Goal: Transaction & Acquisition: Purchase product/service

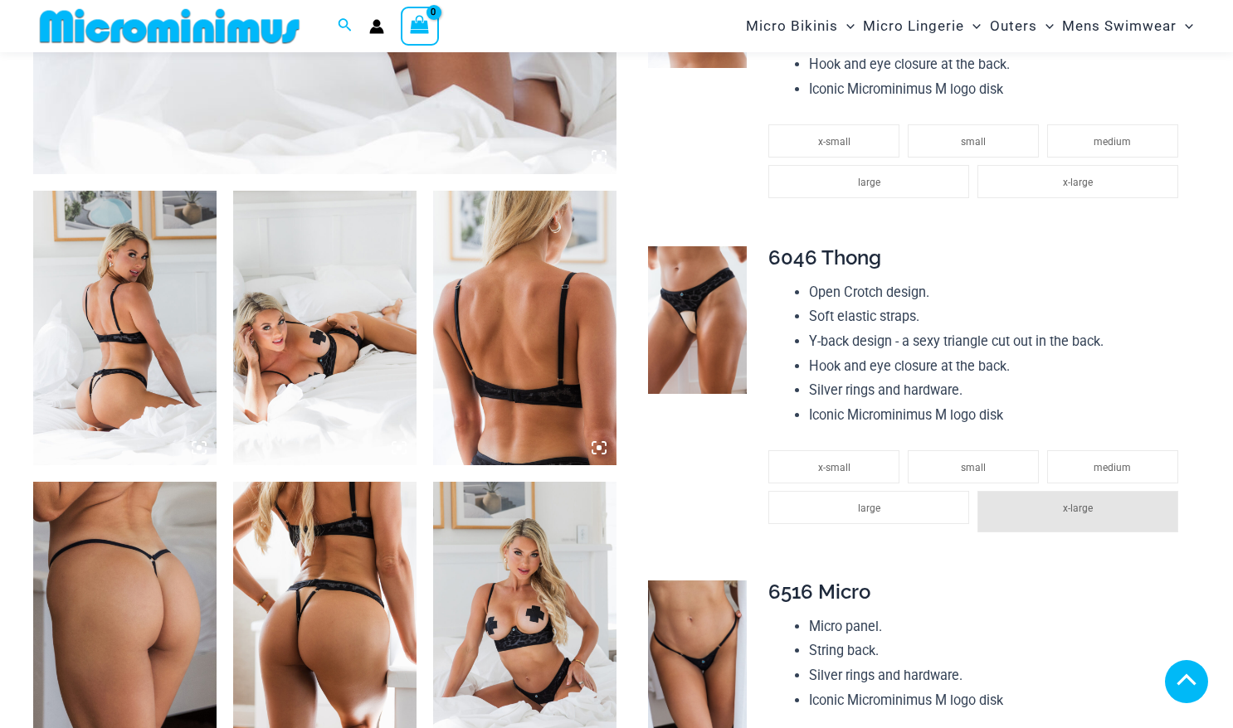
scroll to position [884, 0]
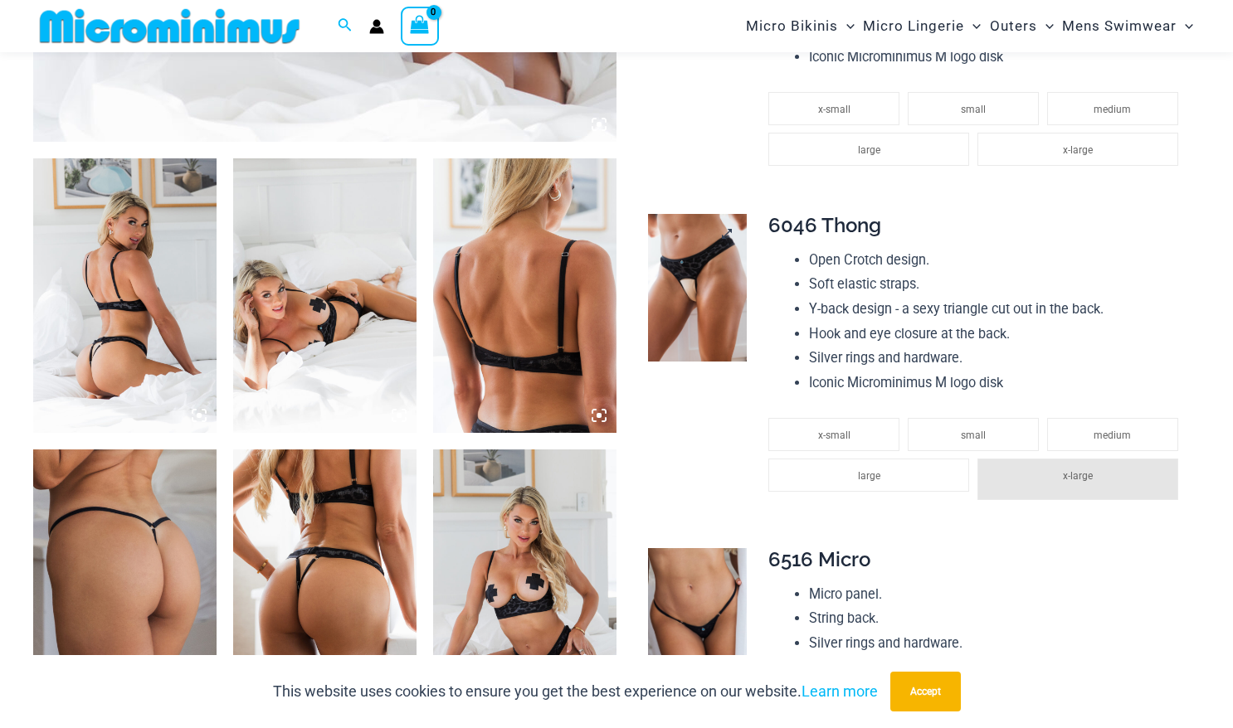
click at [703, 294] on img at bounding box center [697, 288] width 99 height 148
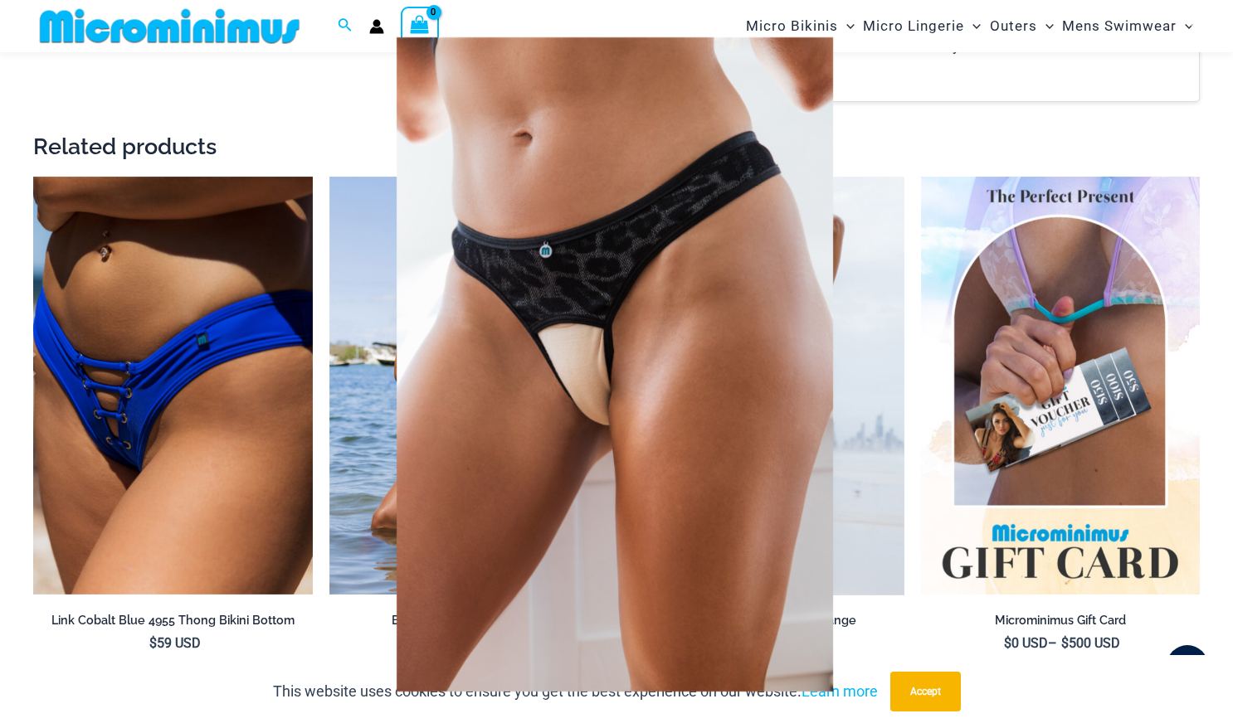
scroll to position [2481, 0]
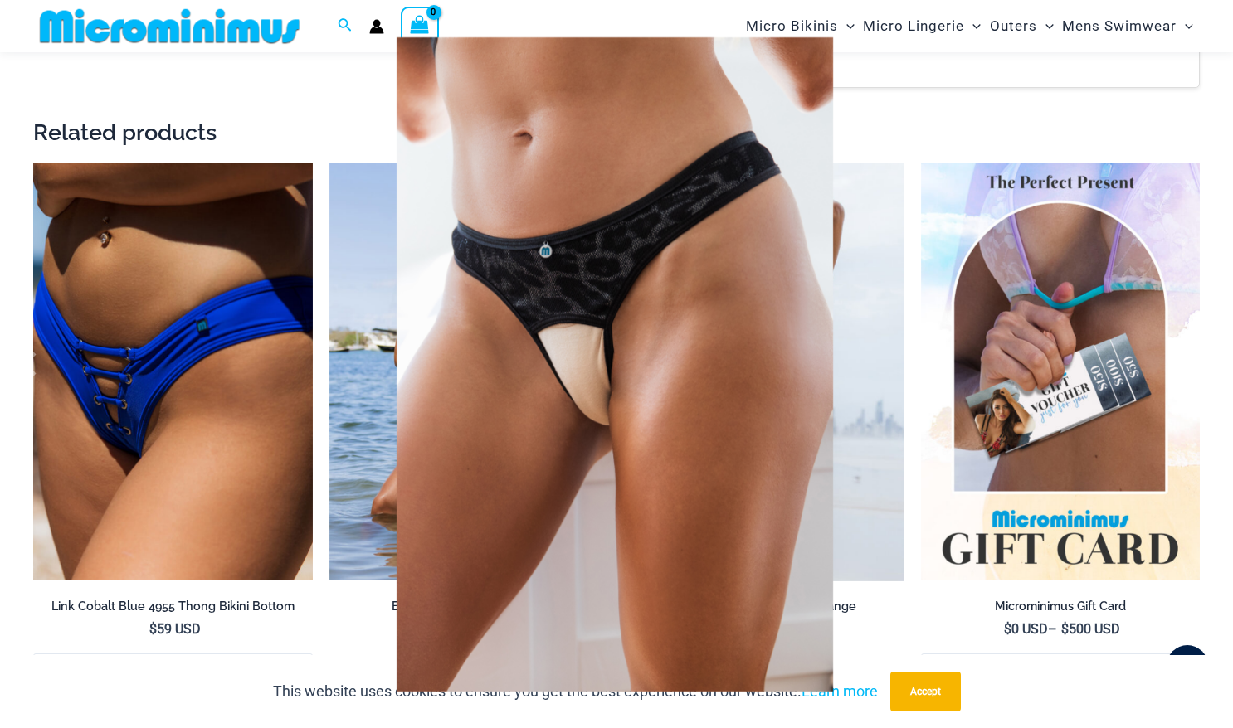
click at [200, 361] on div at bounding box center [616, 364] width 1233 height 728
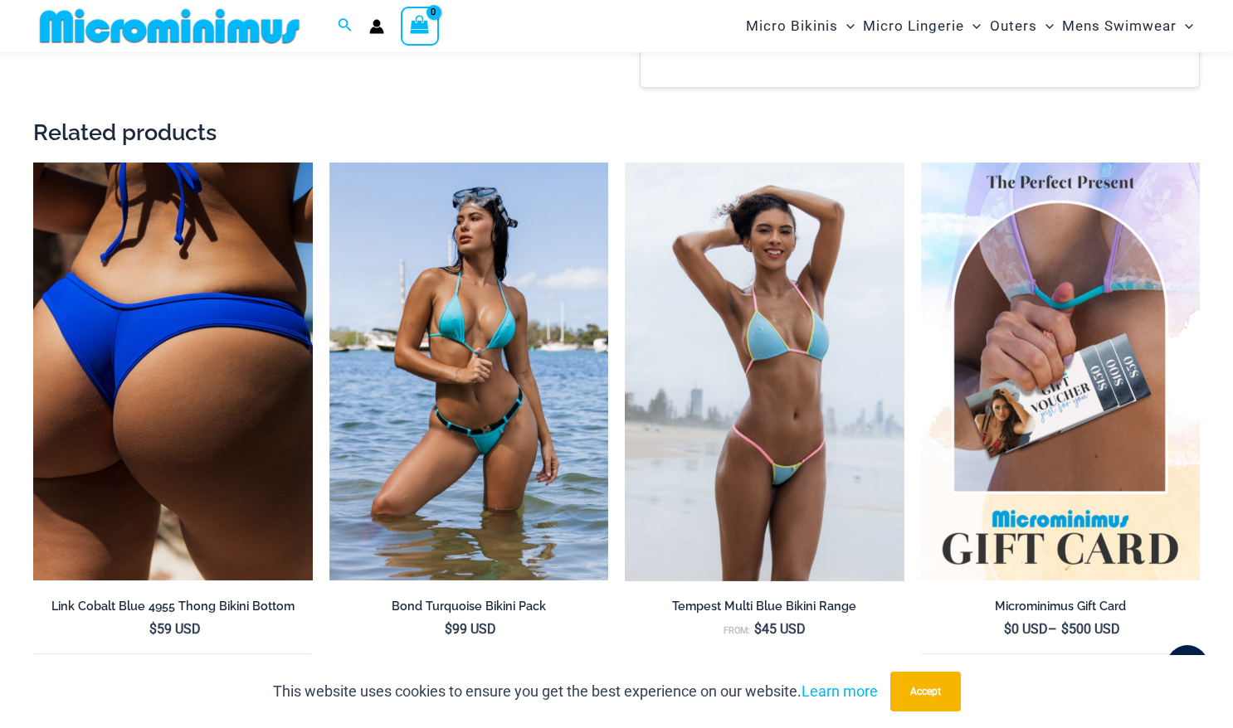
click at [259, 357] on img at bounding box center [173, 372] width 280 height 419
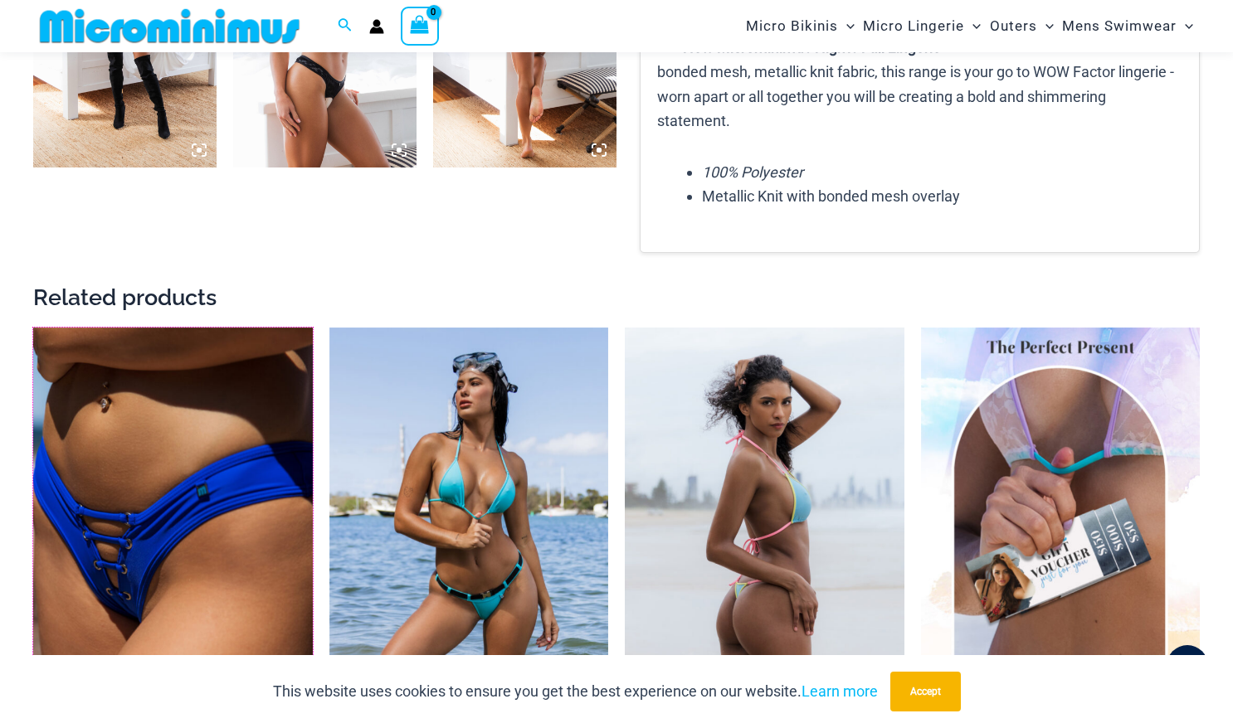
scroll to position [2485, 0]
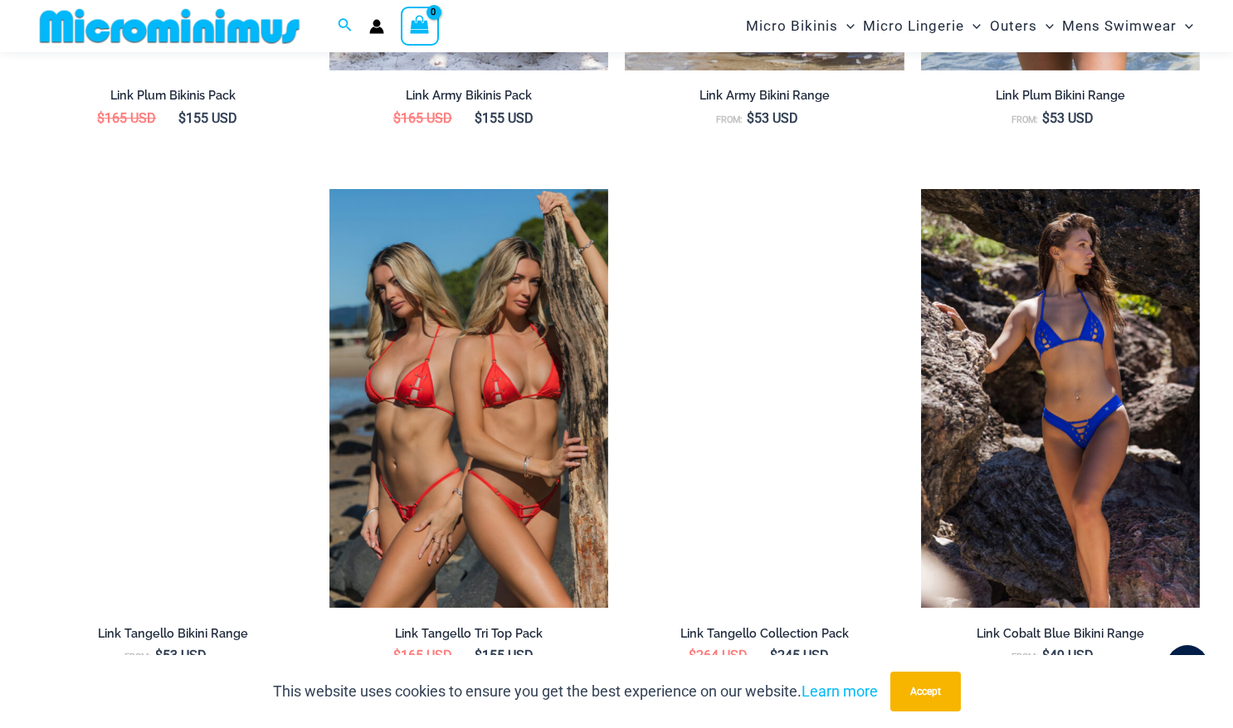
scroll to position [2044, 0]
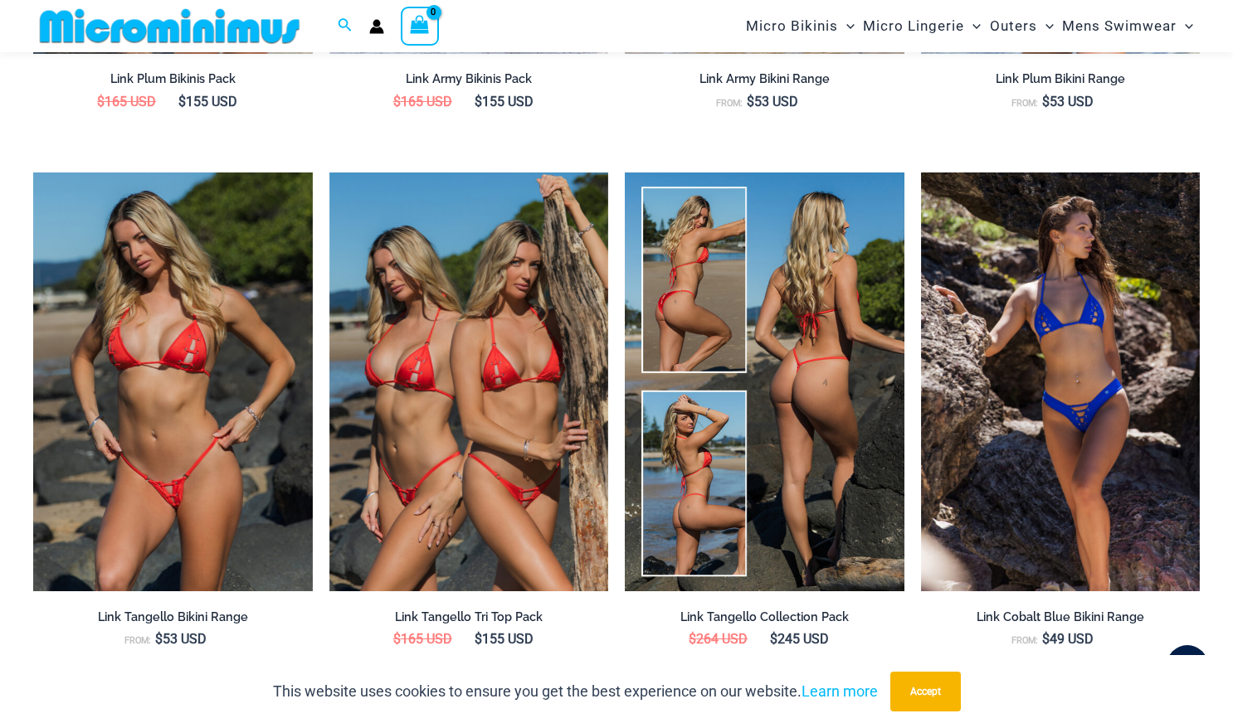
click at [802, 372] on img at bounding box center [765, 382] width 280 height 419
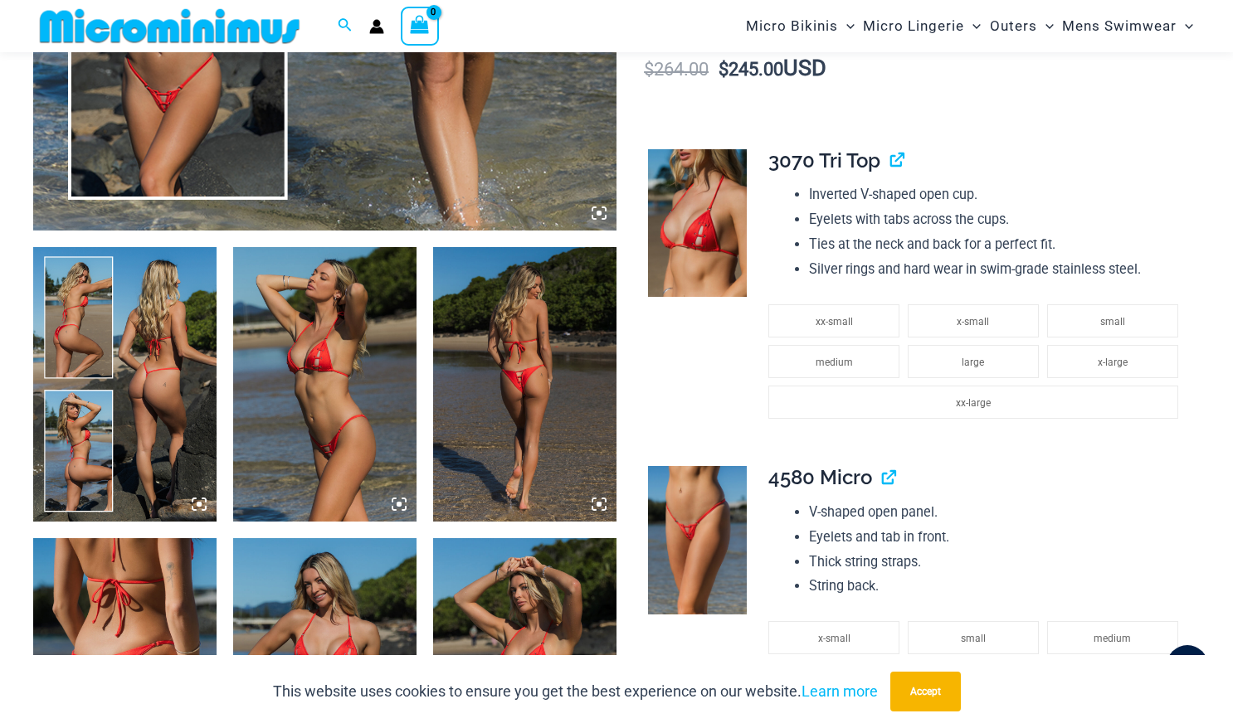
scroll to position [798, 0]
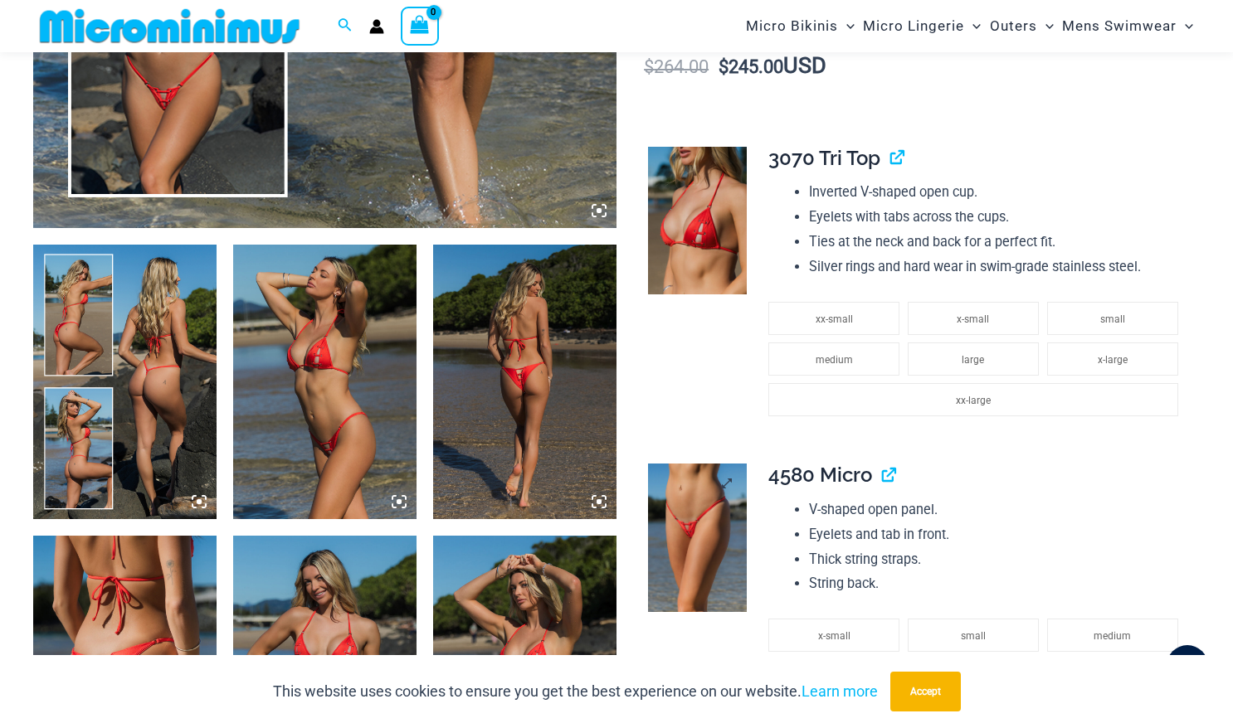
click at [676, 527] on img at bounding box center [697, 538] width 99 height 148
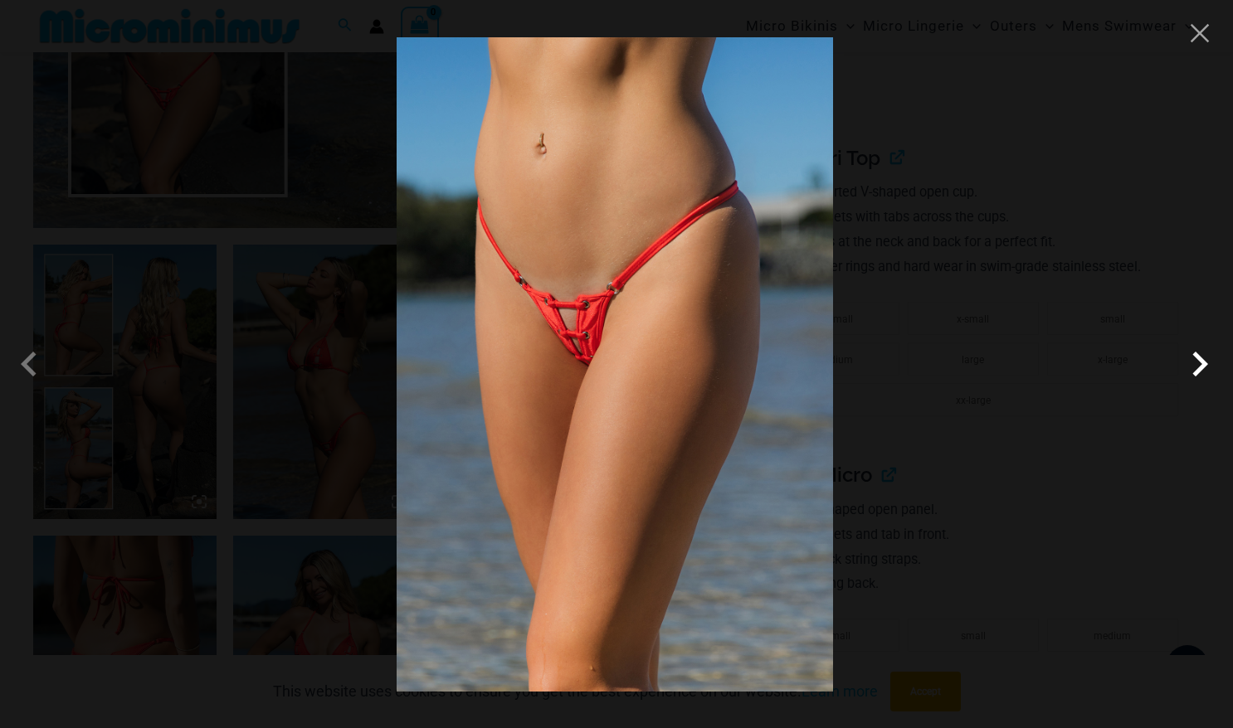
click at [1198, 363] on span at bounding box center [1200, 364] width 50 height 50
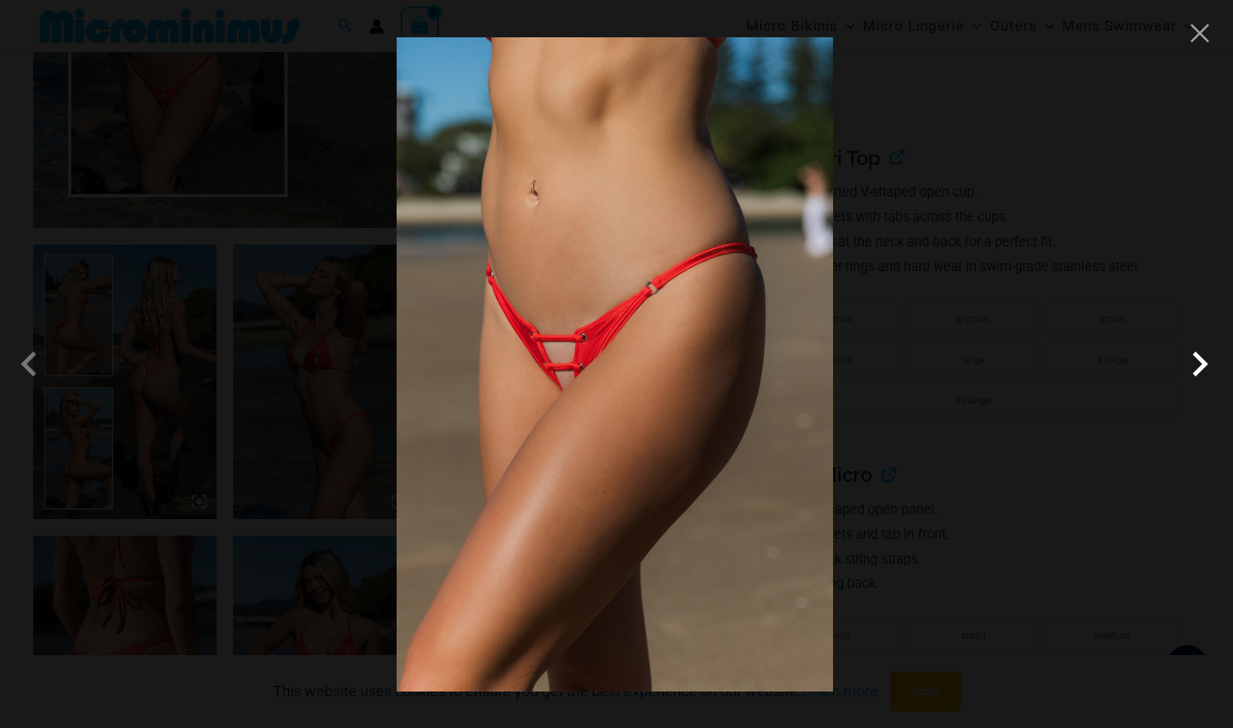
click at [1198, 363] on span at bounding box center [1200, 364] width 50 height 50
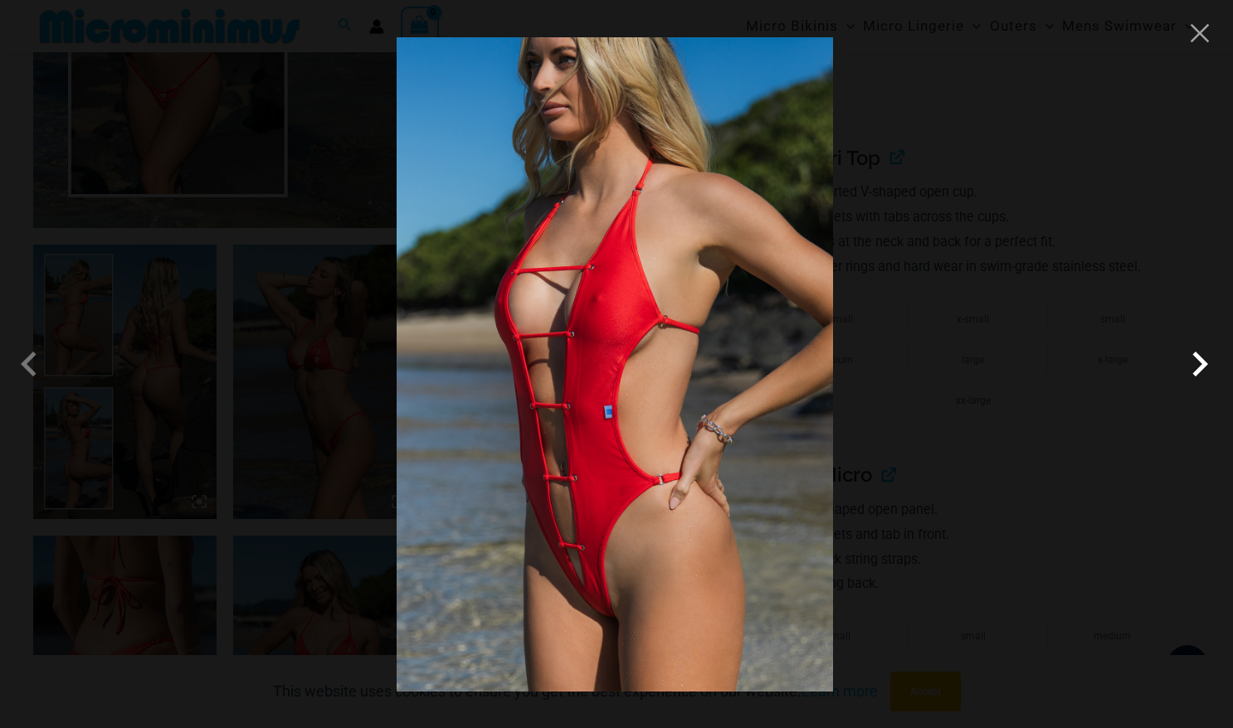
click at [1198, 363] on span at bounding box center [1200, 364] width 50 height 50
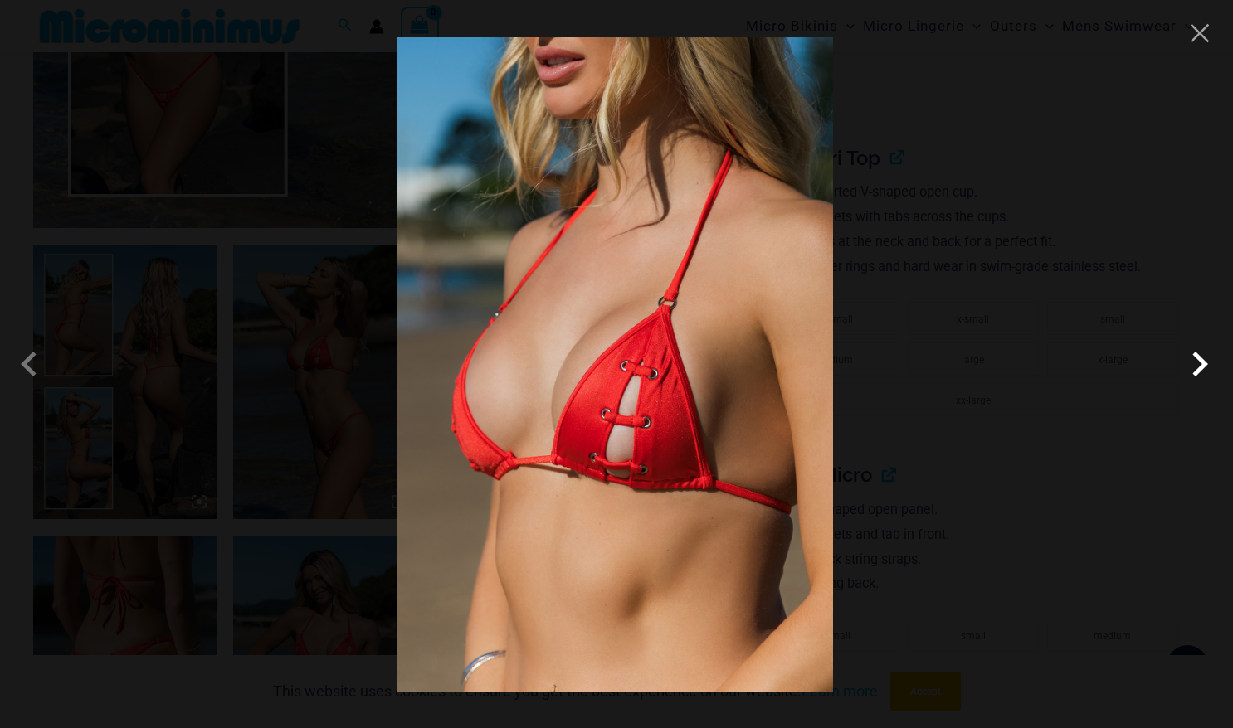
click at [1198, 363] on span at bounding box center [1200, 364] width 50 height 50
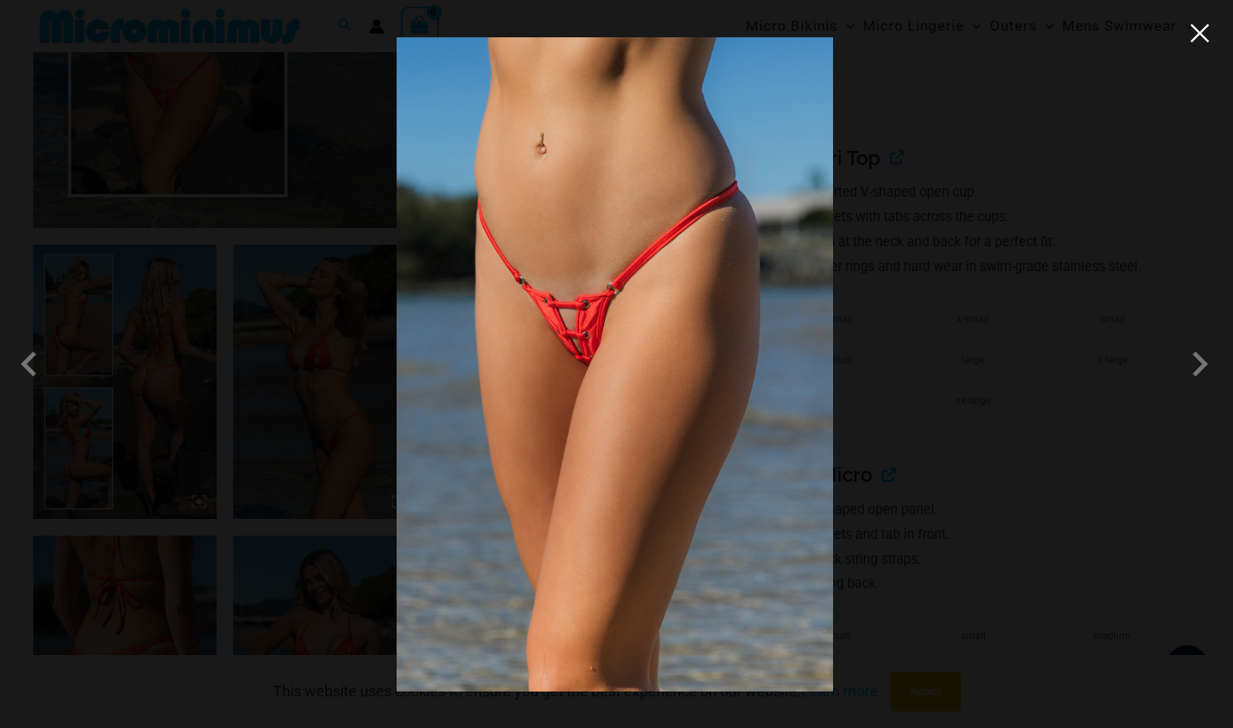
click at [1205, 35] on button "Close" at bounding box center [1199, 33] width 25 height 25
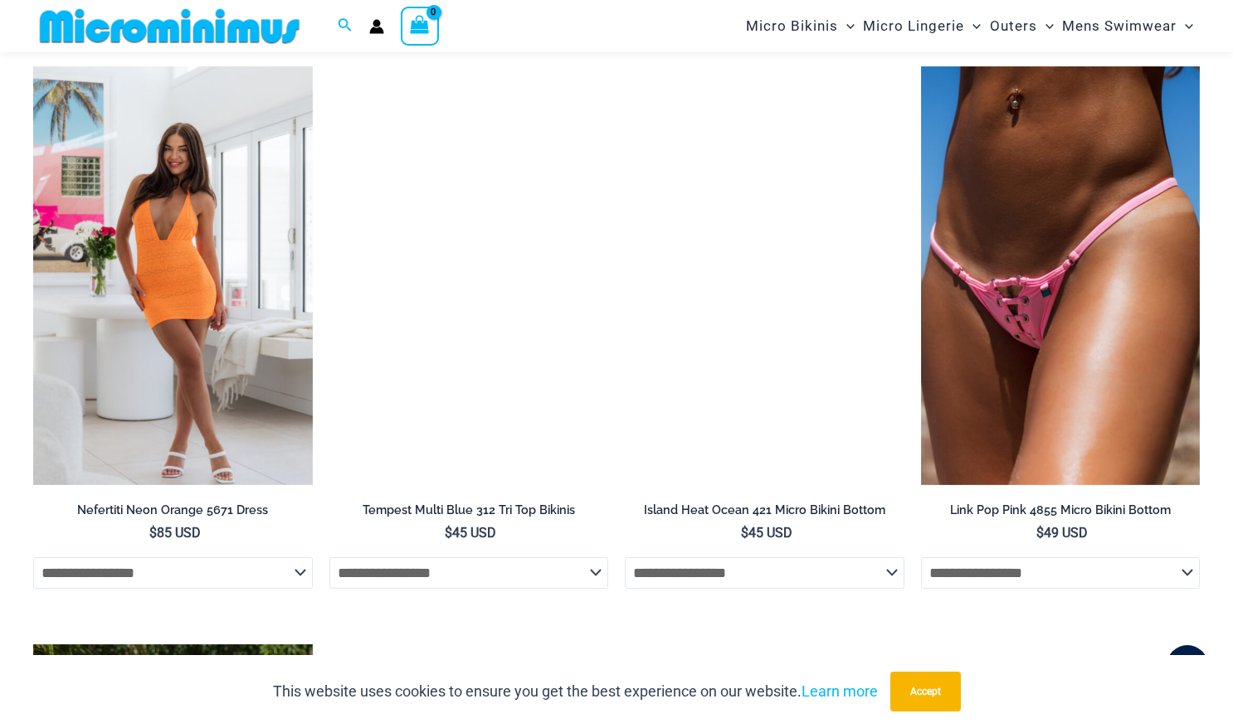
scroll to position [4104, 0]
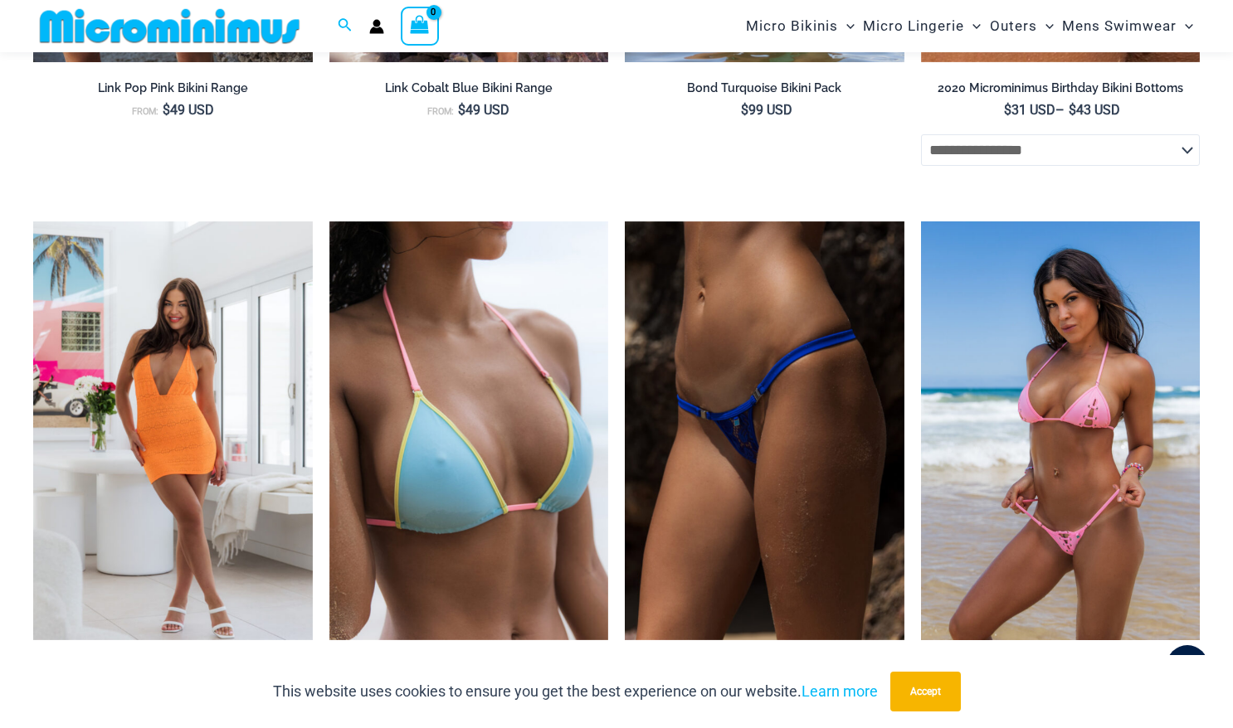
click at [1057, 431] on img at bounding box center [1061, 430] width 280 height 419
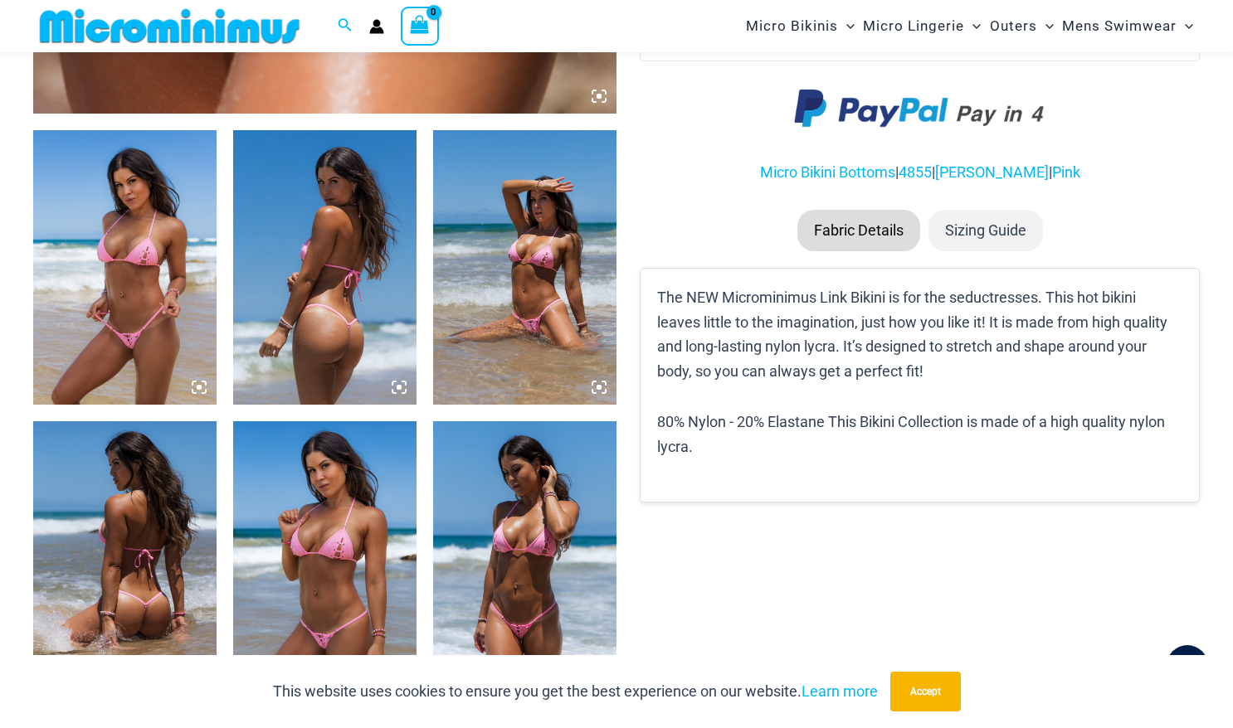
scroll to position [929, 0]
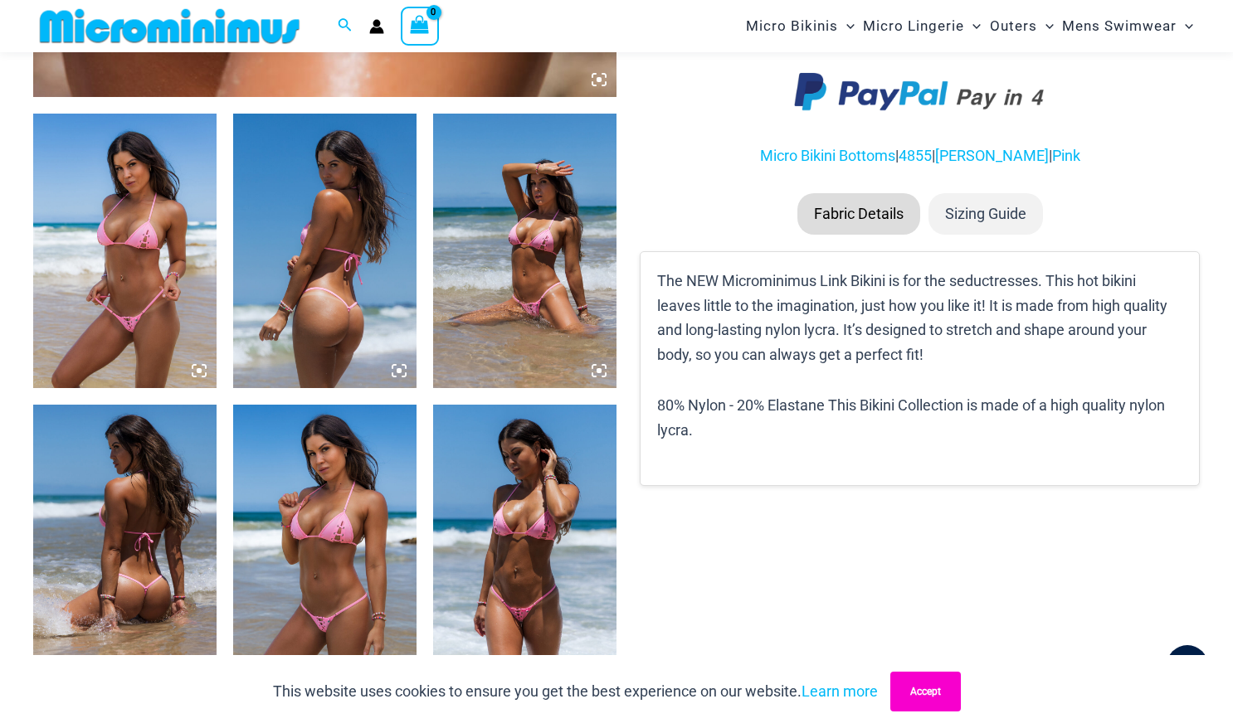
click at [953, 683] on button "Accept" at bounding box center [925, 692] width 71 height 40
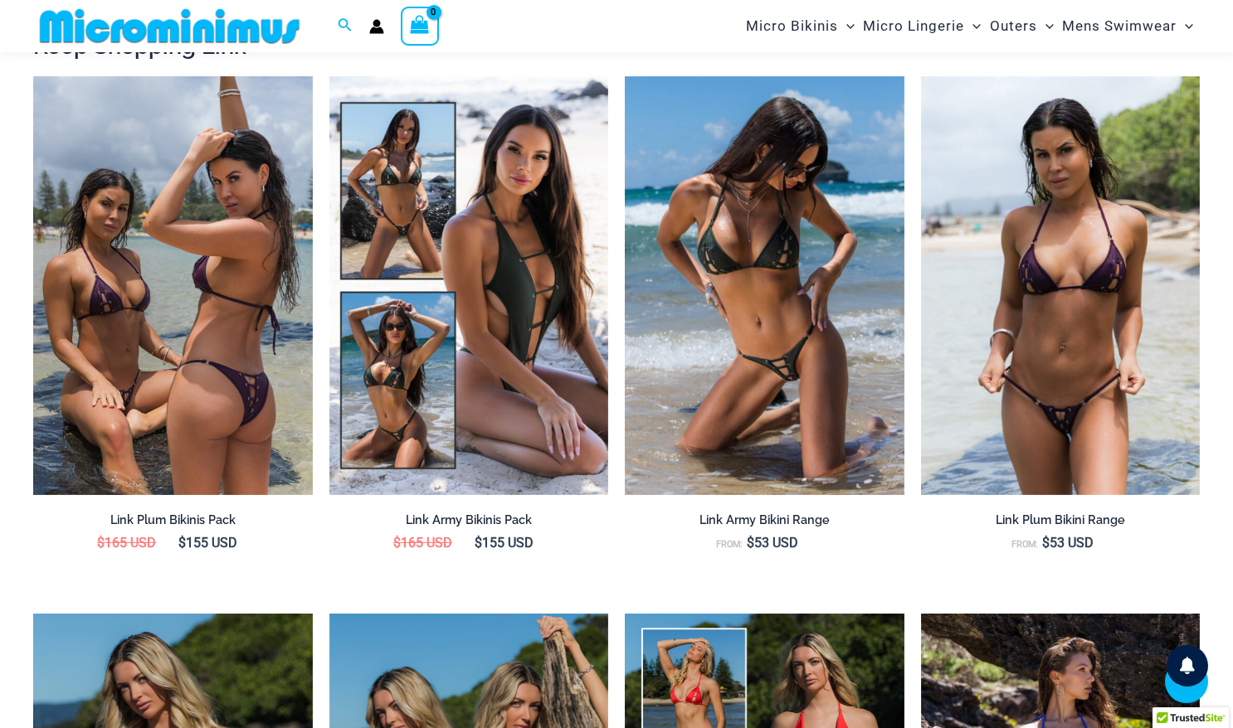
scroll to position [1604, 0]
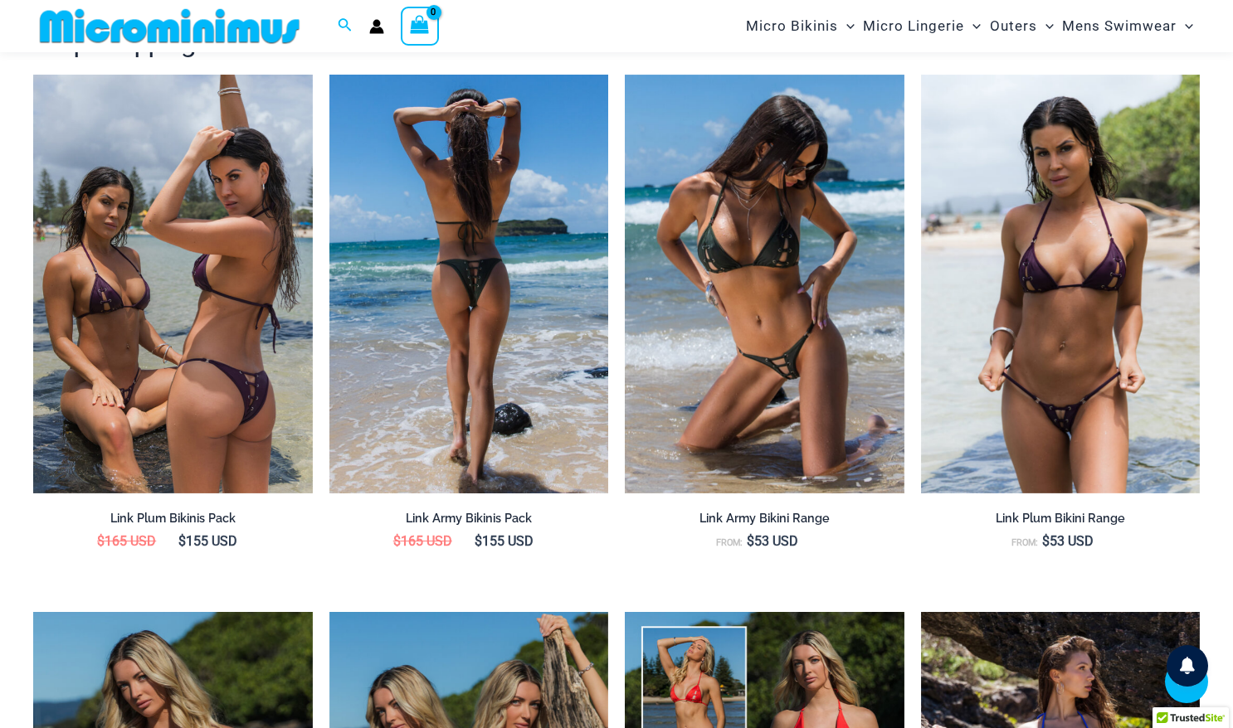
click at [519, 341] on img at bounding box center [469, 284] width 280 height 419
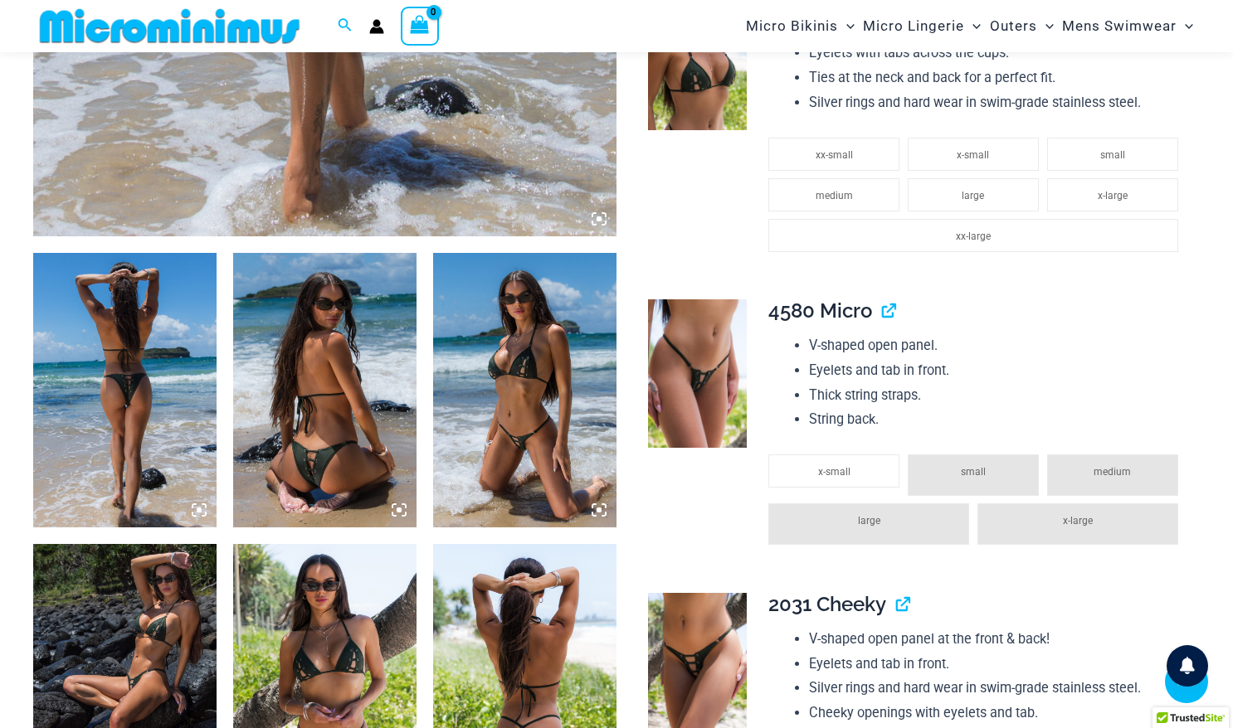
scroll to position [801, 0]
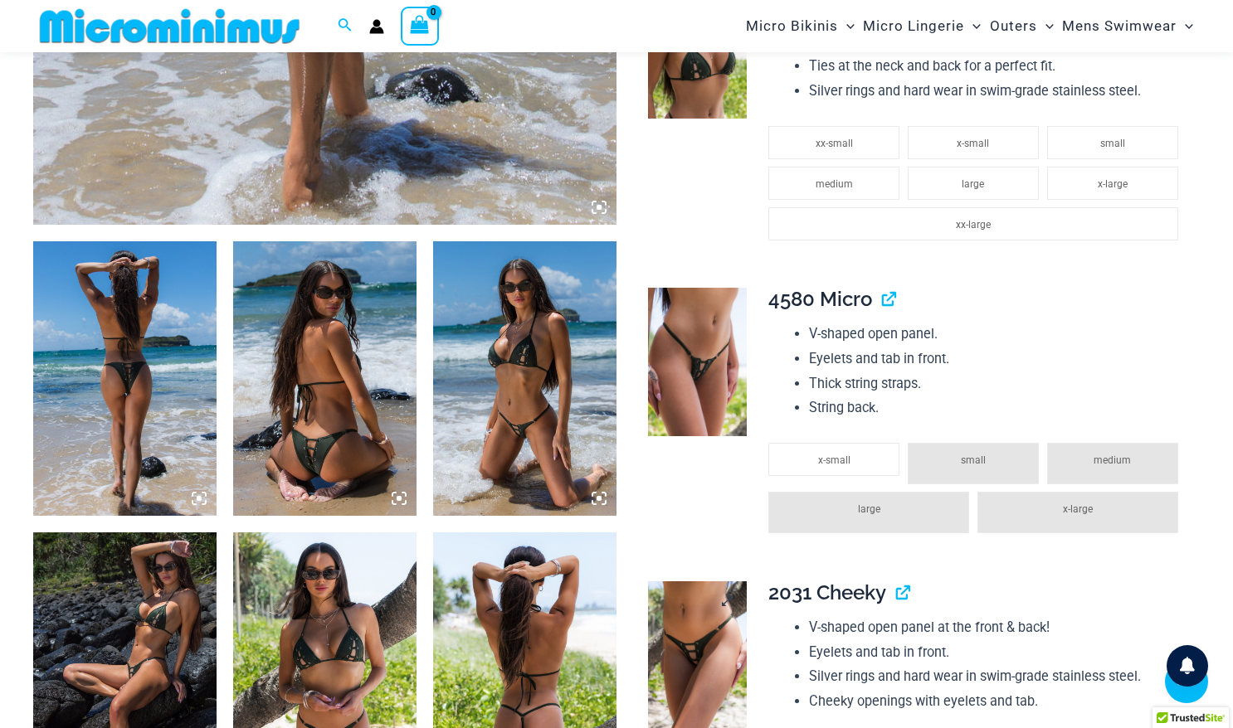
click at [703, 615] on img at bounding box center [697, 655] width 99 height 148
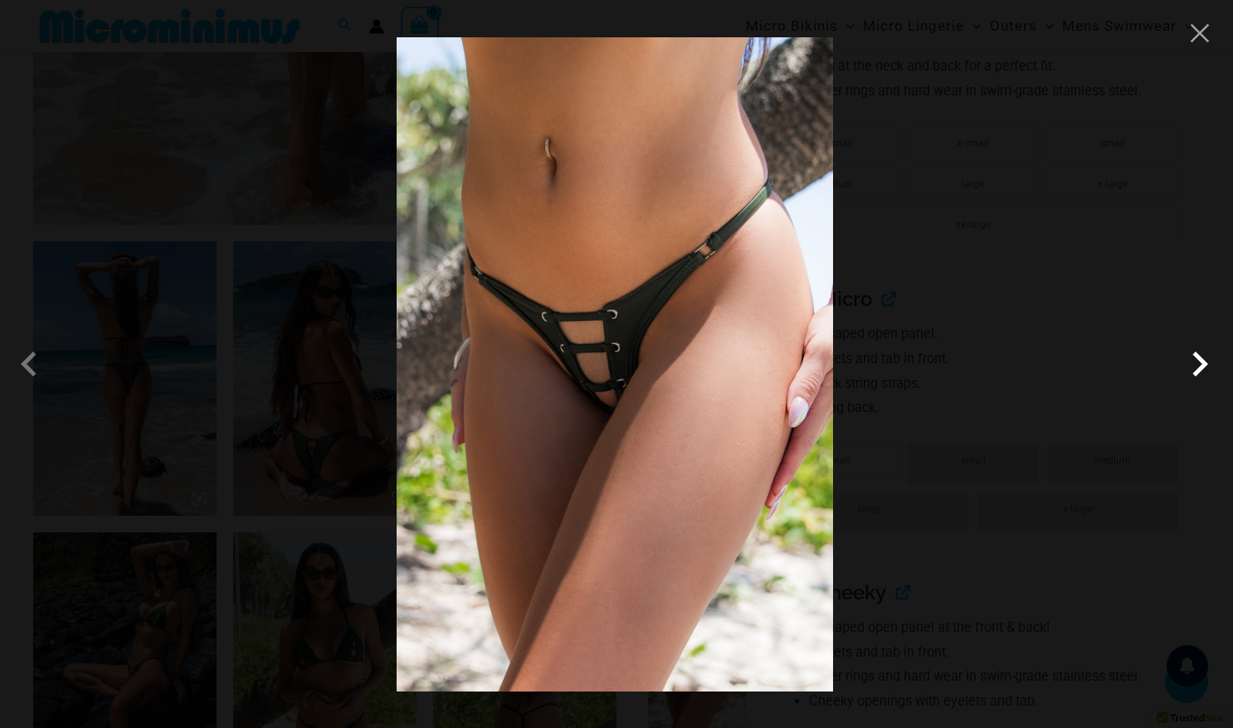
click at [1200, 367] on span at bounding box center [1200, 364] width 50 height 50
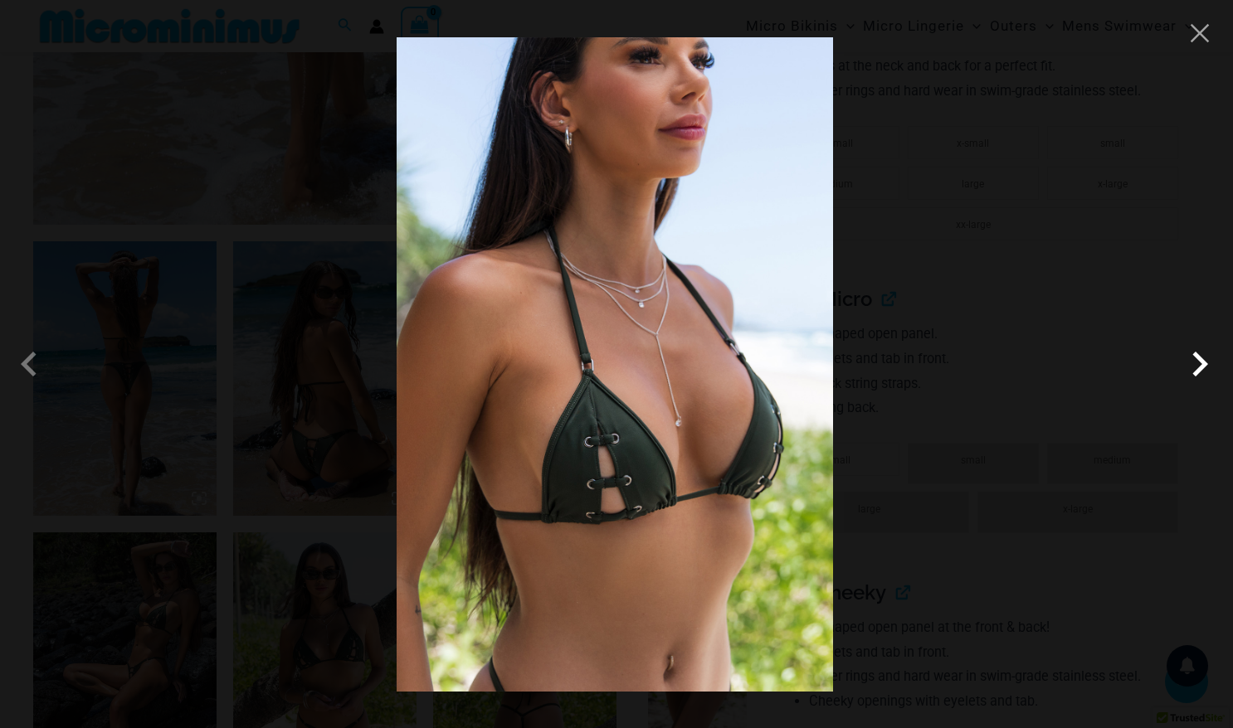
click at [1200, 367] on span at bounding box center [1200, 364] width 50 height 50
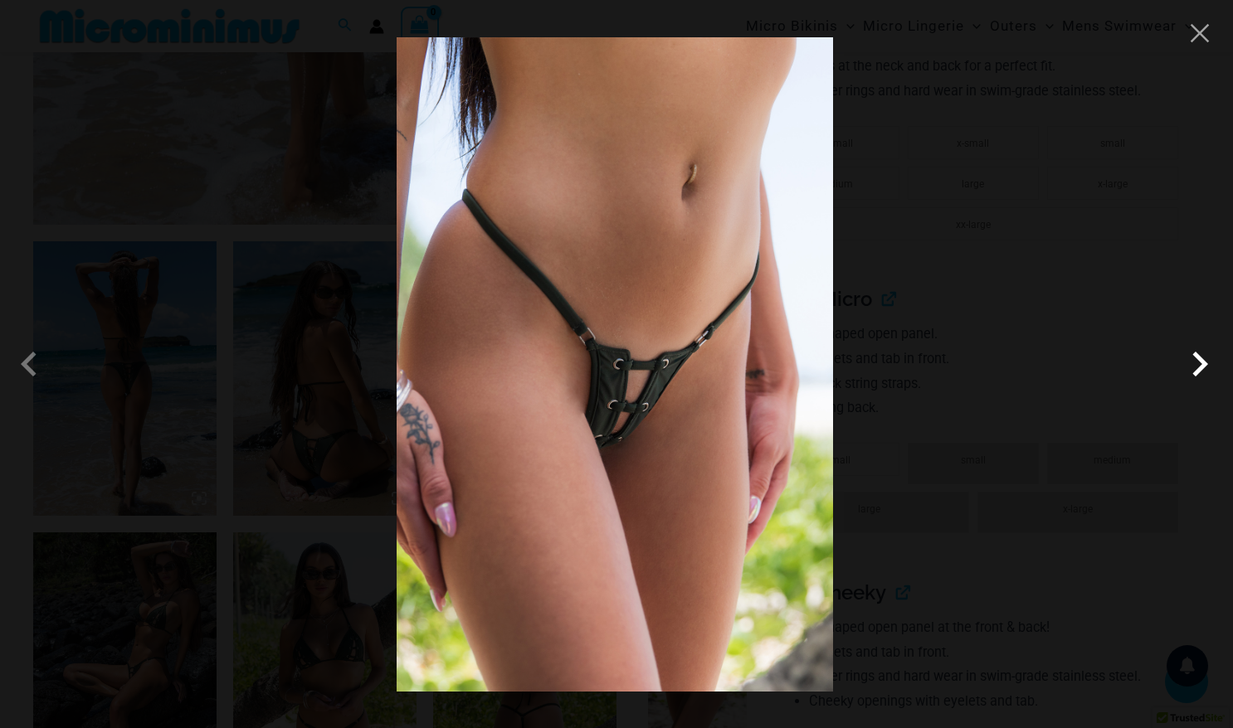
click at [1200, 367] on span at bounding box center [1200, 364] width 50 height 50
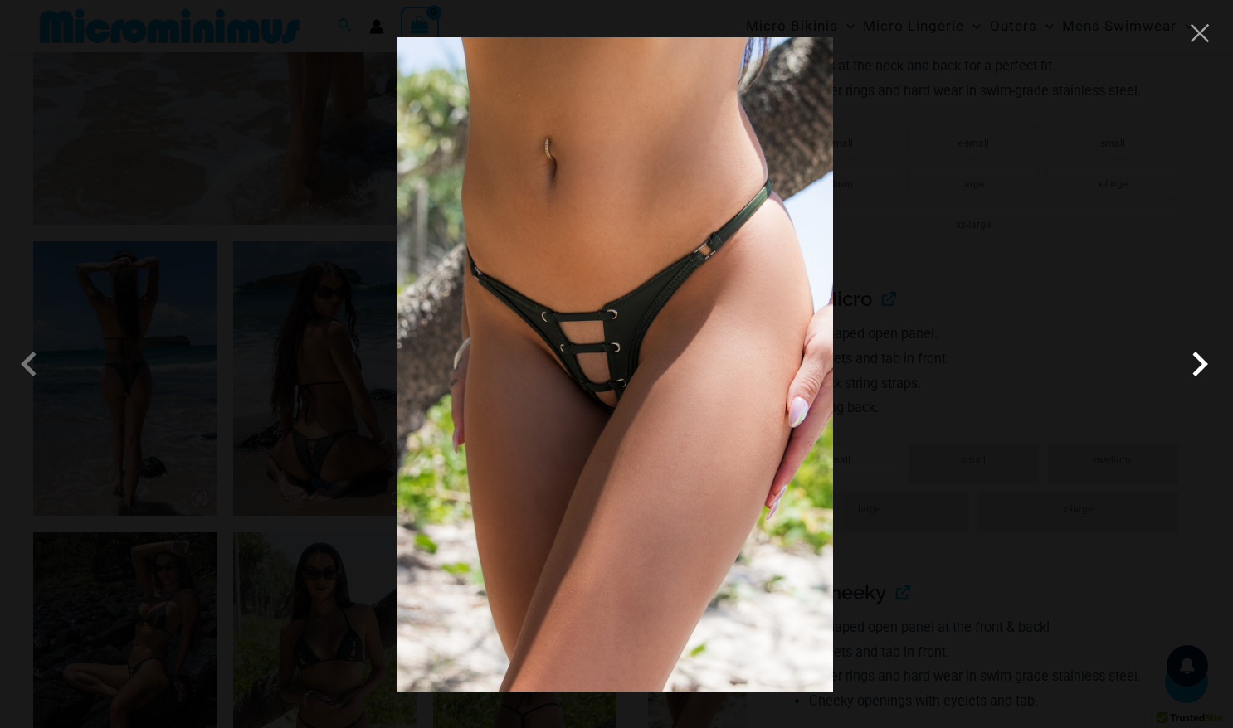
click at [1200, 367] on span at bounding box center [1200, 364] width 50 height 50
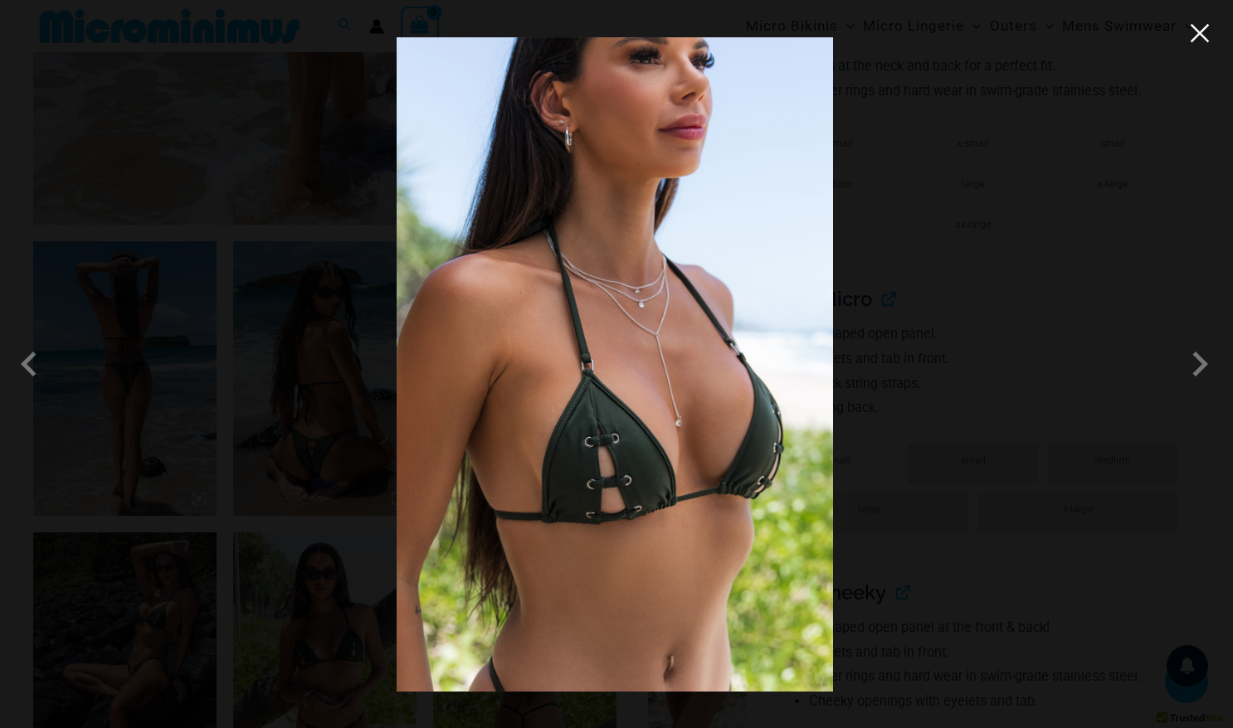
click at [1191, 37] on button "Close" at bounding box center [1199, 33] width 25 height 25
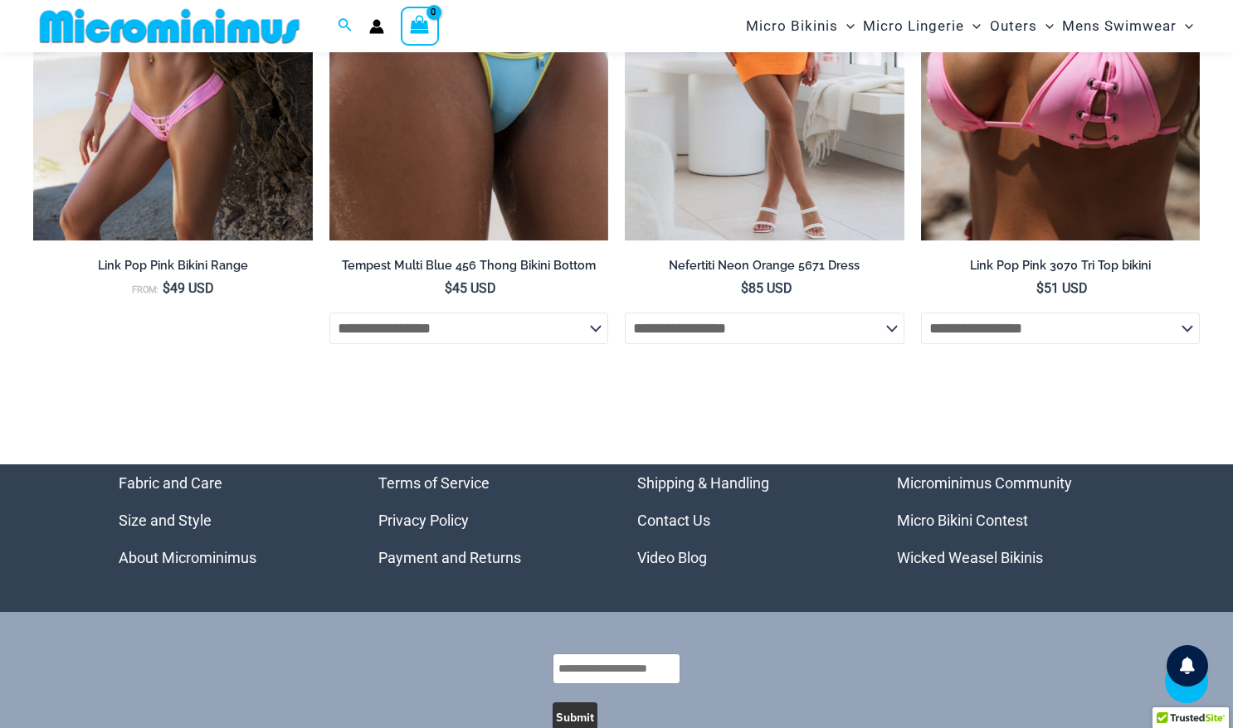
scroll to position [6699, 0]
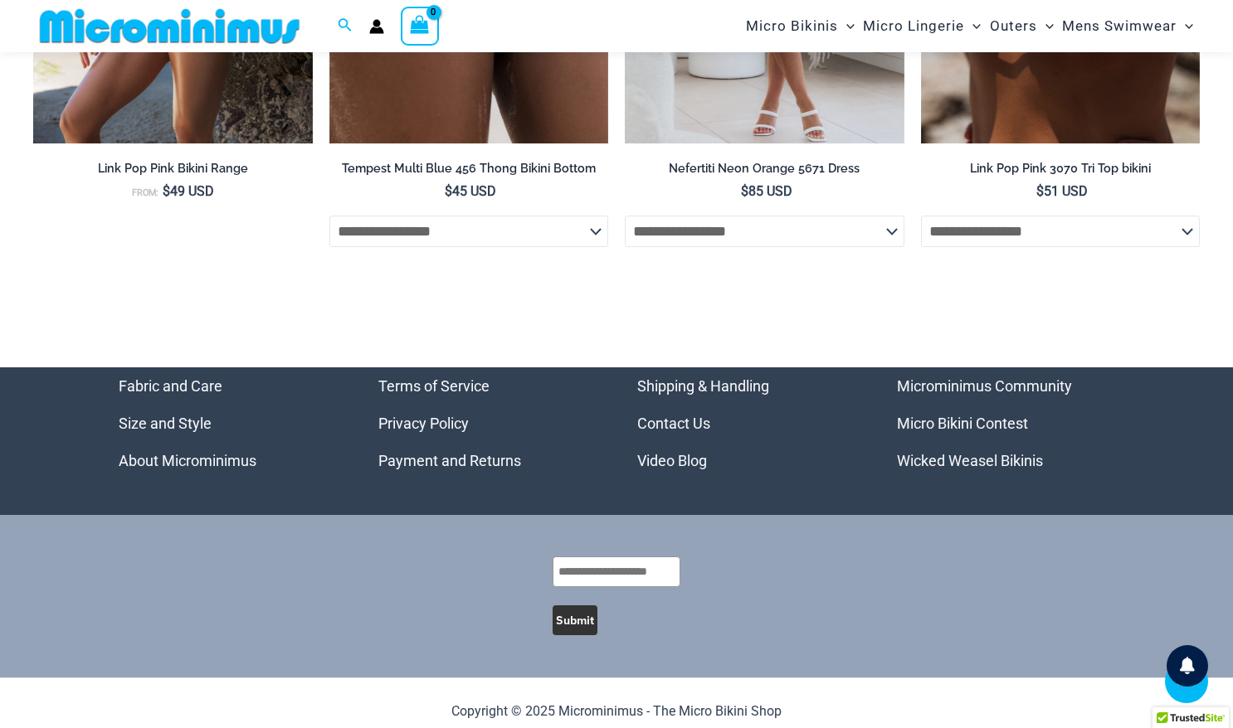
click at [961, 377] on link "Microminimus Community" at bounding box center [984, 385] width 175 height 17
